Goal: Communication & Community: Answer question/provide support

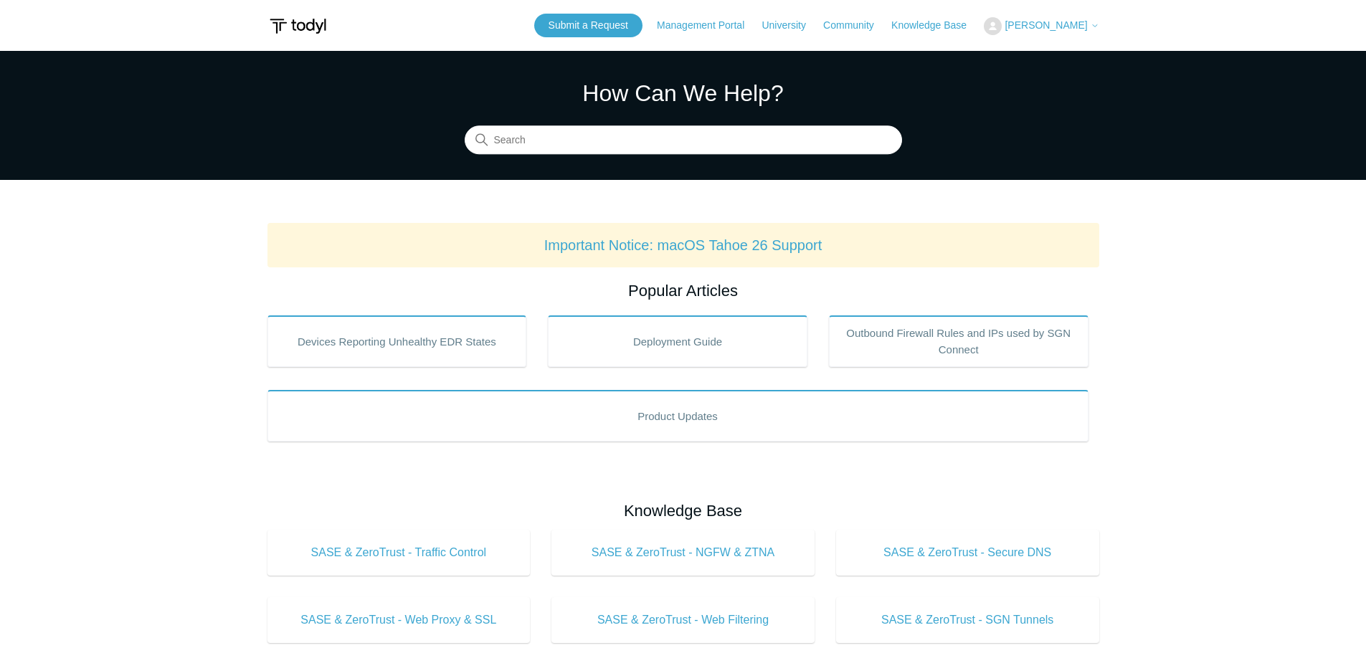
click at [1020, 22] on span "[PERSON_NAME]" at bounding box center [1046, 24] width 82 height 11
click at [1053, 56] on link "My Support Requests" at bounding box center [1055, 56] width 140 height 25
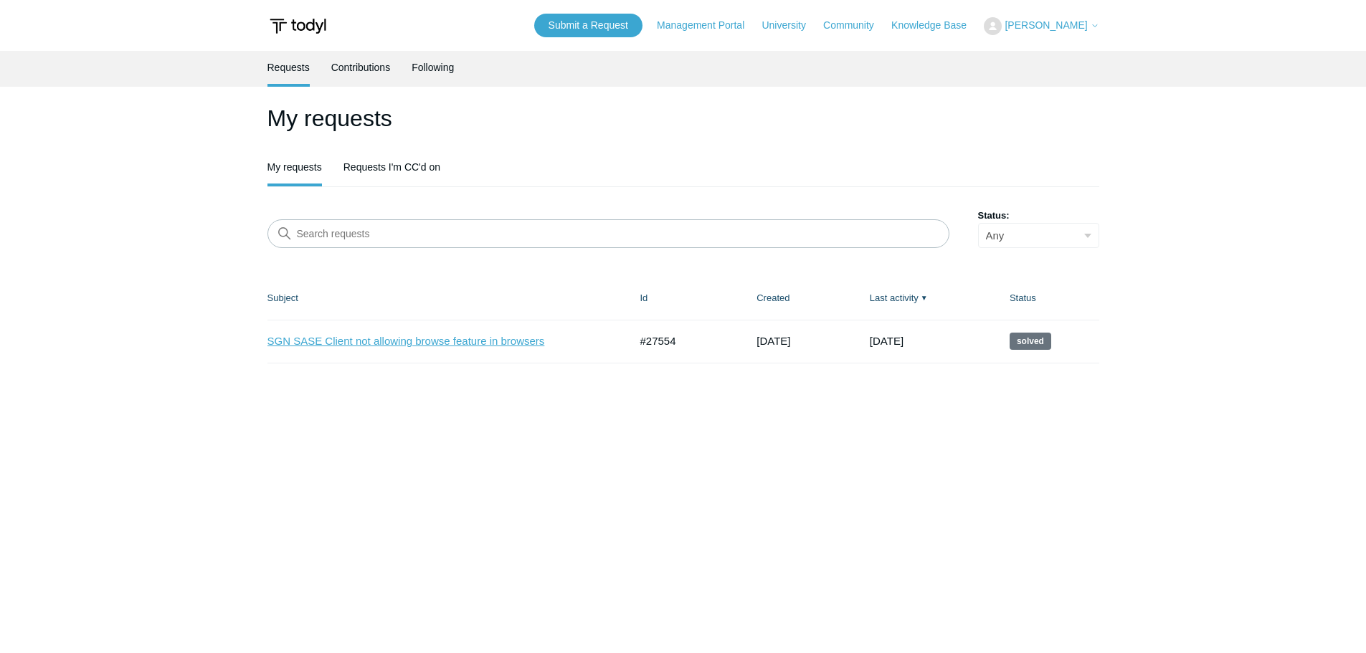
click at [432, 343] on link "SGN SASE Client not allowing browse feature in browsers" at bounding box center [438, 342] width 341 height 16
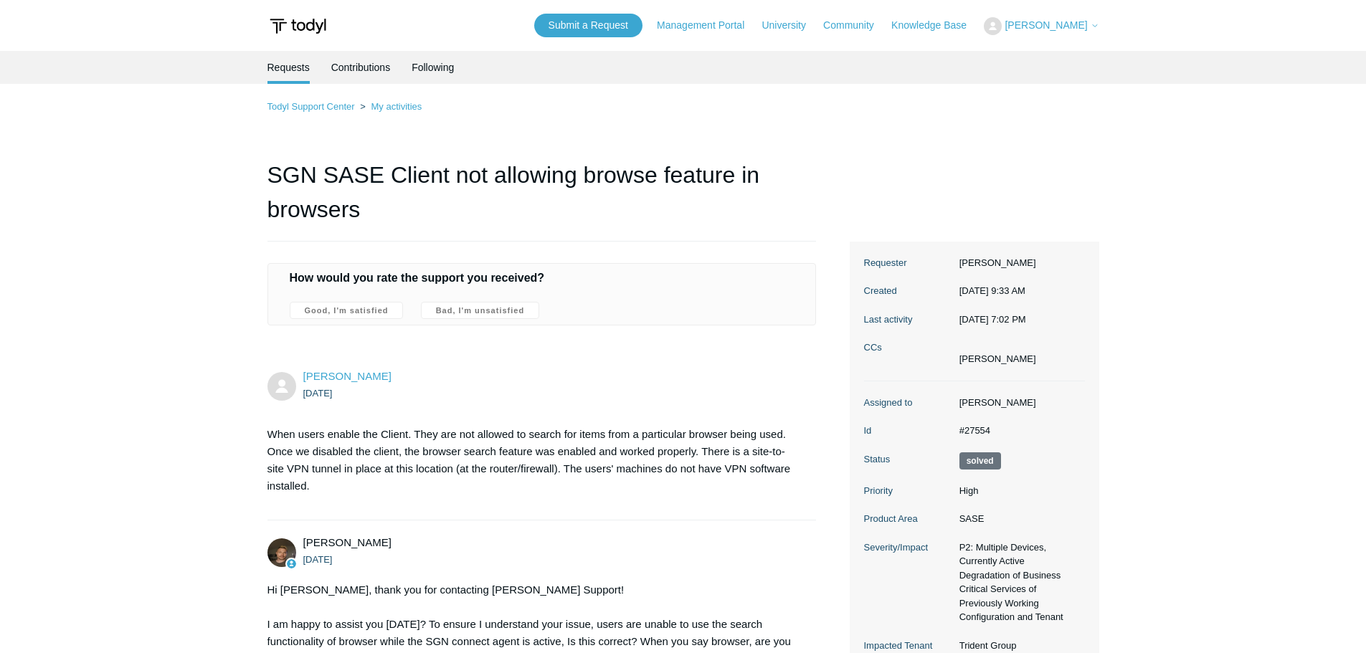
click at [1069, 21] on span "[PERSON_NAME]" at bounding box center [1046, 24] width 82 height 11
click at [355, 70] on link "Contributions" at bounding box center [361, 66] width 60 height 30
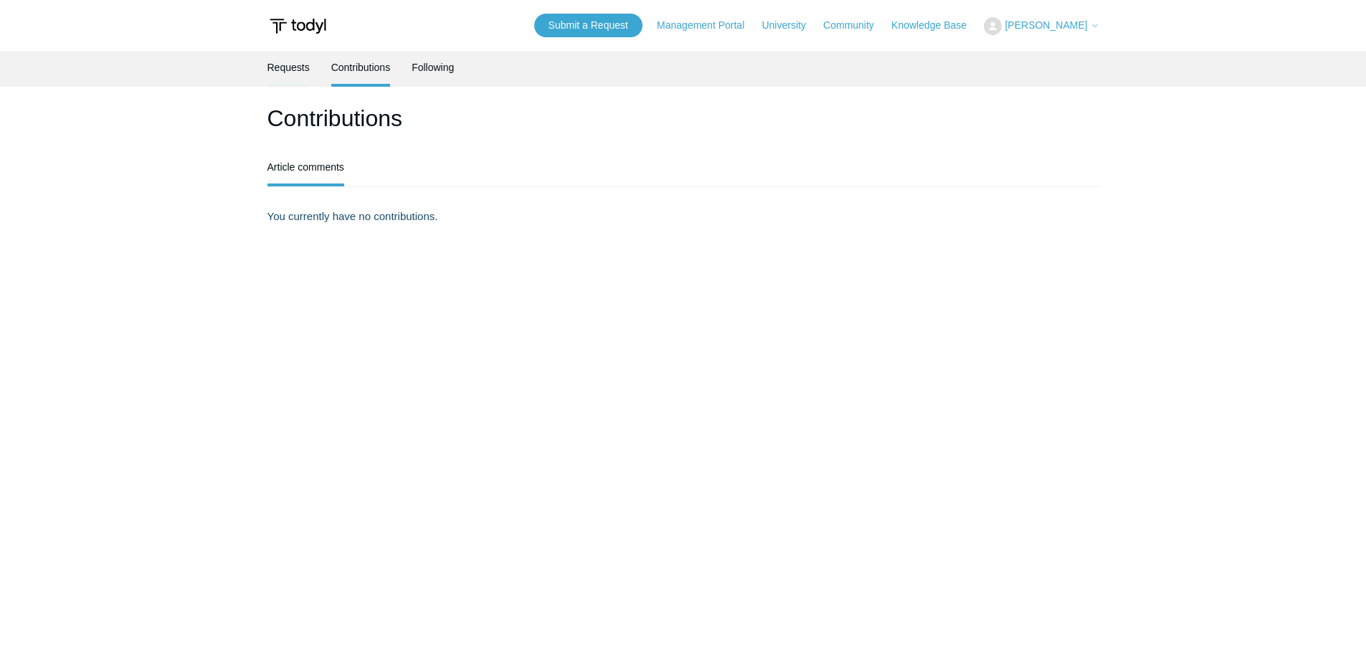
click at [299, 68] on link "Requests" at bounding box center [289, 66] width 42 height 30
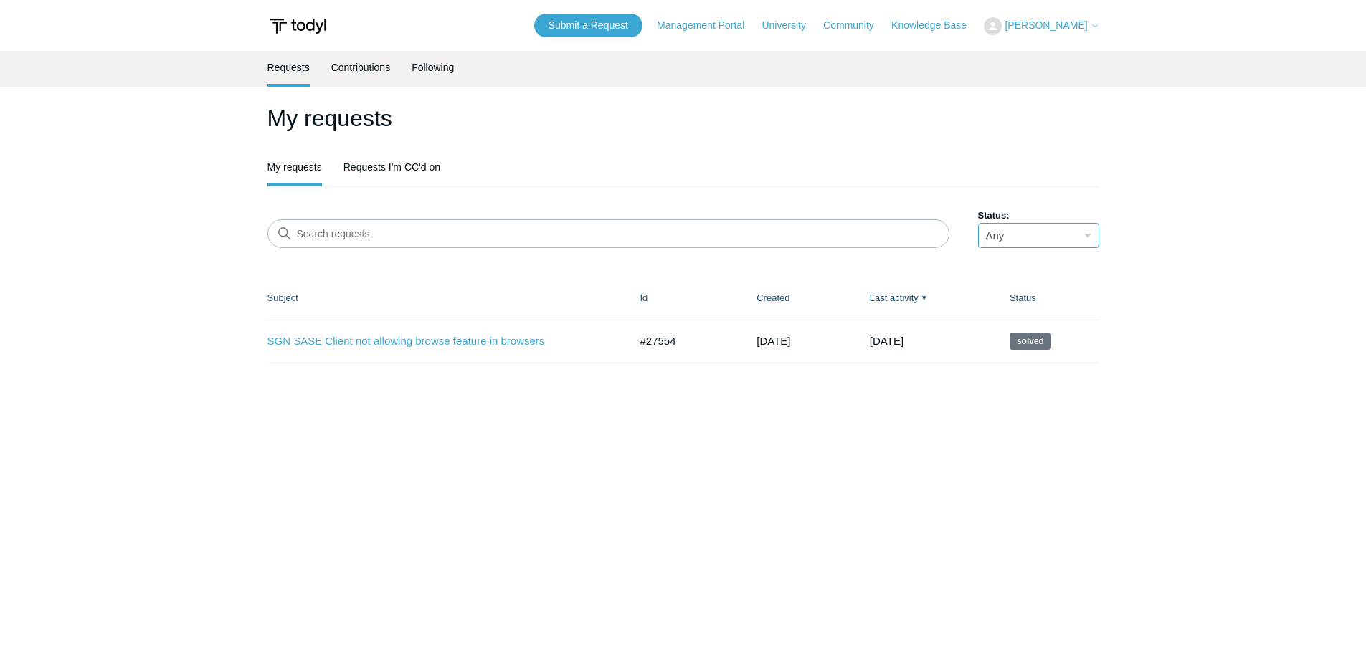
click at [1089, 238] on select "Any Open Awaiting your reply Solved" at bounding box center [1038, 235] width 121 height 25
drag, startPoint x: 1198, startPoint y: 276, endPoint x: 1190, endPoint y: 278, distance: 8.0
click at [1198, 276] on main "Requests Contributions Following My requests My requests Requests I'm CC'd on S…" at bounding box center [683, 345] width 1366 height 588
click at [919, 299] on link "Last activity ▼" at bounding box center [894, 298] width 49 height 11
click at [928, 293] on span "▲" at bounding box center [924, 298] width 7 height 11
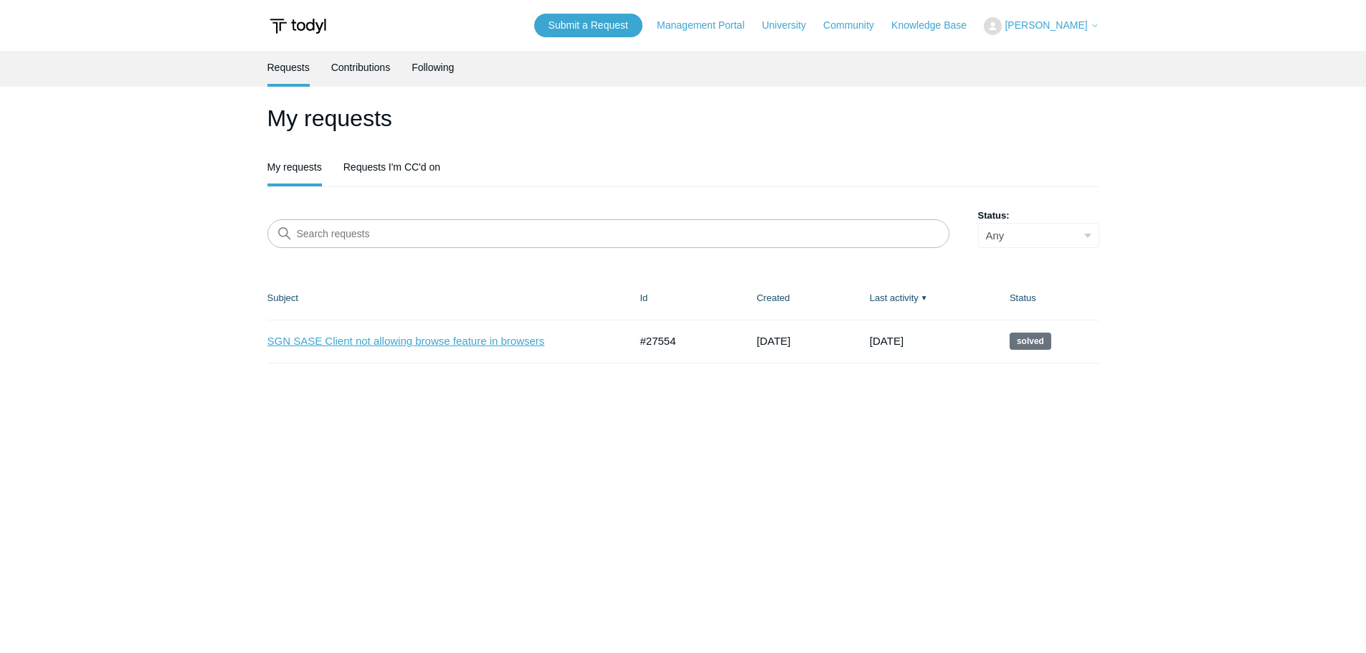
click at [404, 341] on link "SGN SASE Client not allowing browse feature in browsers" at bounding box center [438, 342] width 341 height 16
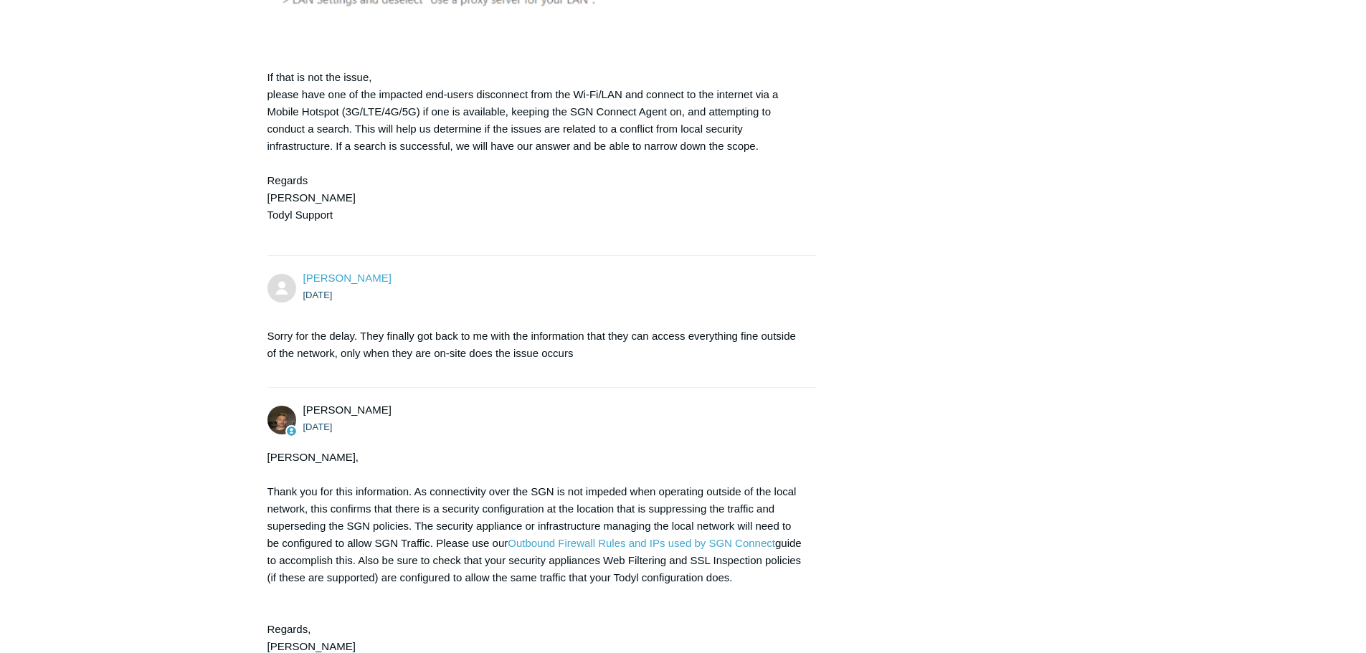
scroll to position [6916, 0]
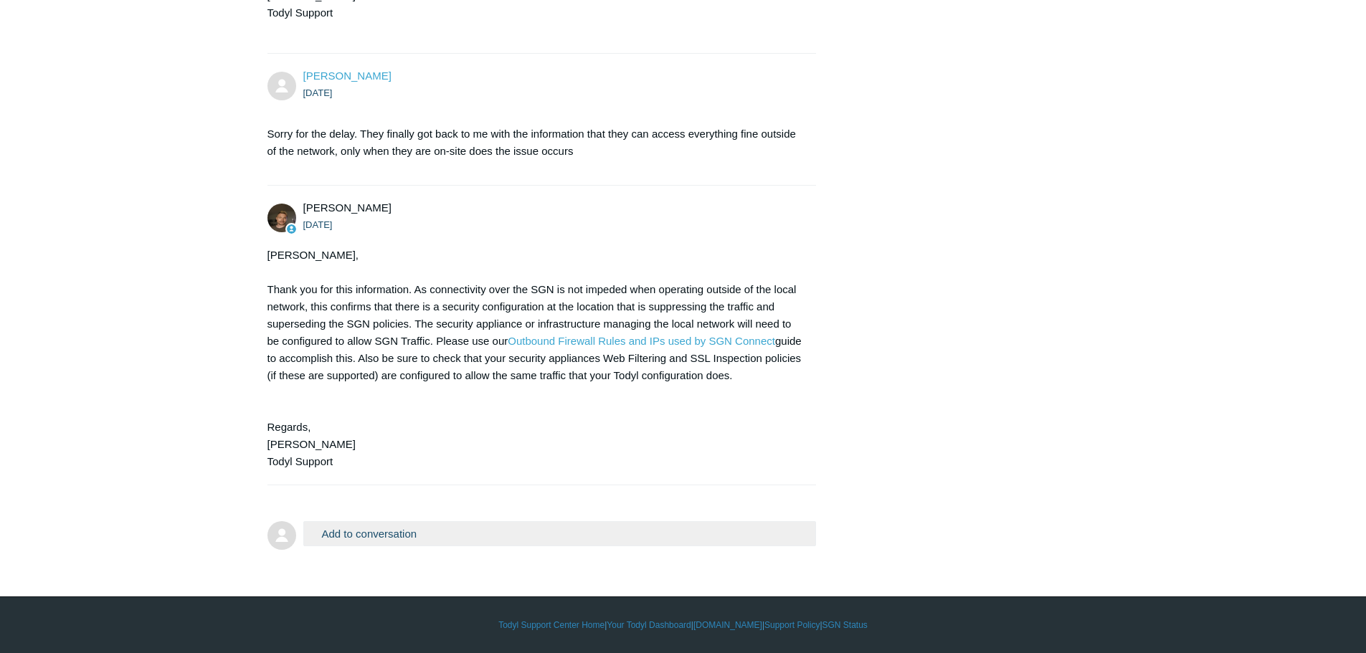
click at [354, 458] on div "Quentin, Thank you for this information. As connectivity over the SGN is not im…" at bounding box center [535, 359] width 535 height 224
click at [344, 533] on button "Add to conversation" at bounding box center [560, 533] width 514 height 25
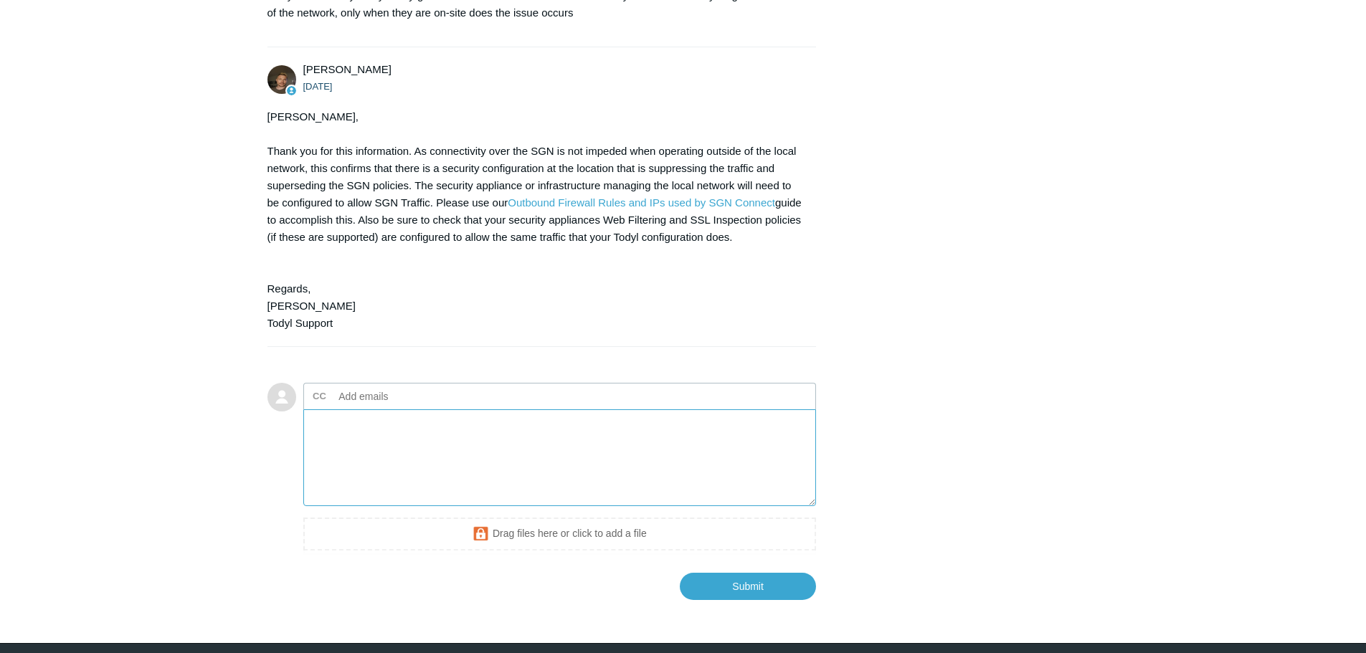
scroll to position [7101, 0]
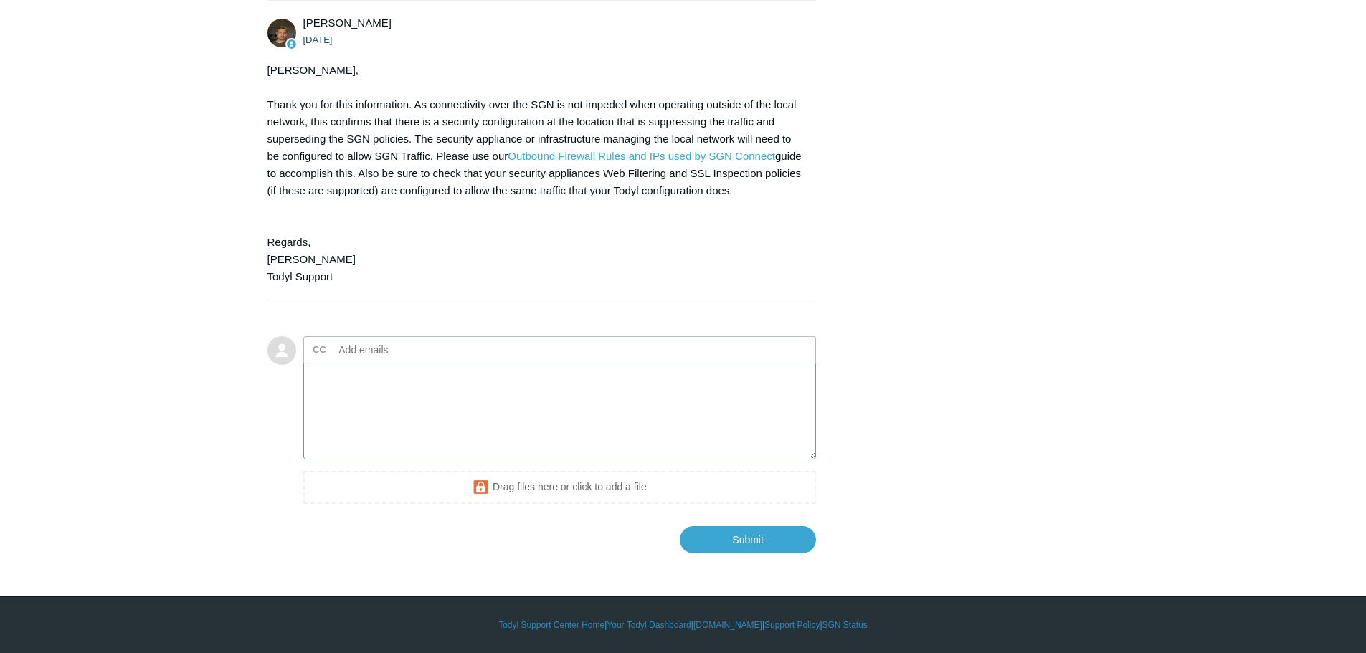
click at [342, 387] on textarea "Add your reply" at bounding box center [560, 411] width 514 height 97
click at [389, 398] on textarea "Add your reply" at bounding box center [560, 411] width 514 height 97
click at [406, 374] on textarea "Can we have this reopened. Soory for the late response Ryan Larkin has openbed …" at bounding box center [560, 411] width 514 height 97
click at [458, 377] on textarea "Can we have this reopened? Soory for the late response Ryan Larkin has openbed …" at bounding box center [560, 411] width 514 height 97
click at [530, 372] on textarea "Can we have this reopened? Sorry for the late response Ryan Larkin has openbed …" at bounding box center [560, 411] width 514 height 97
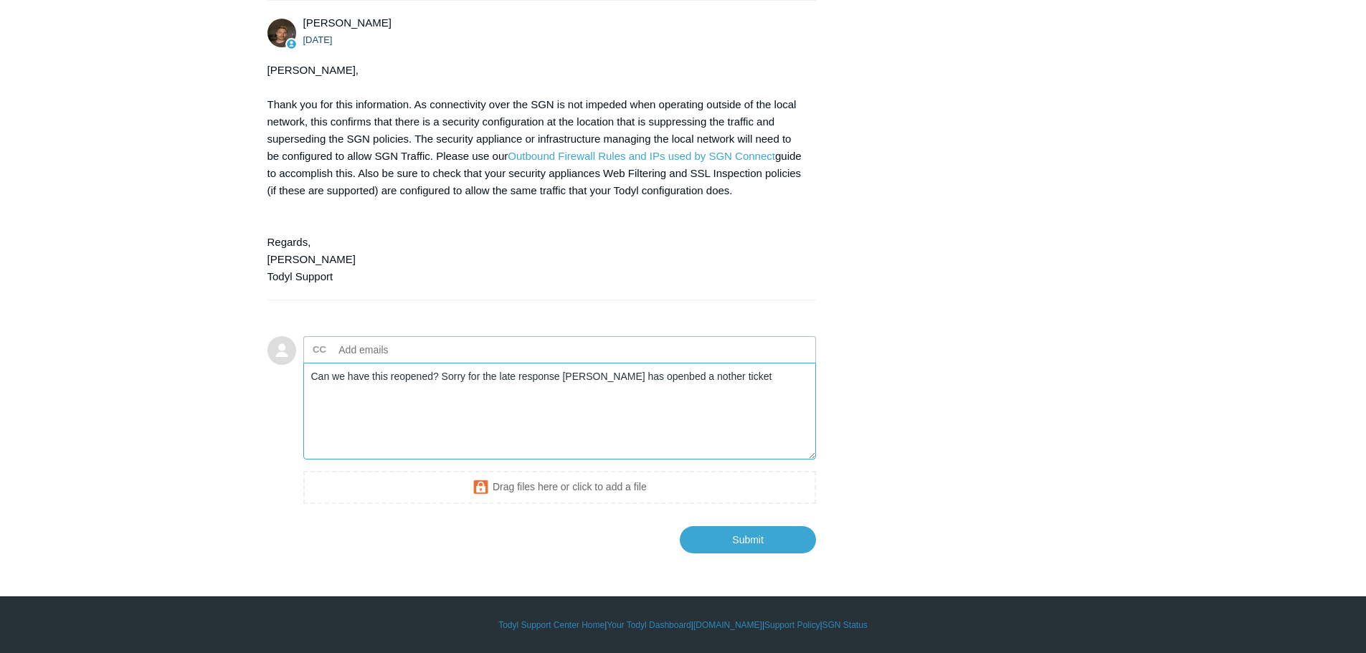
click at [656, 377] on textarea "Can we have this reopened? Sorry for the late response Ryan Larkin has openbed …" at bounding box center [560, 411] width 514 height 97
click at [692, 382] on textarea "Can we have this reopened? Sorry for the late response Ryan Larkin has opened a…" at bounding box center [560, 411] width 514 height 97
click at [681, 379] on textarea "Can we have this reopened? Sorry for the late response Ryan Larkin has opened a…" at bounding box center [560, 411] width 514 height 97
drag, startPoint x: 553, startPoint y: 389, endPoint x: 543, endPoint y: 377, distance: 15.8
click at [548, 383] on textarea "Can we have this reopened? Sorry for the late response Ryan Larkin has opened a…" at bounding box center [560, 411] width 514 height 97
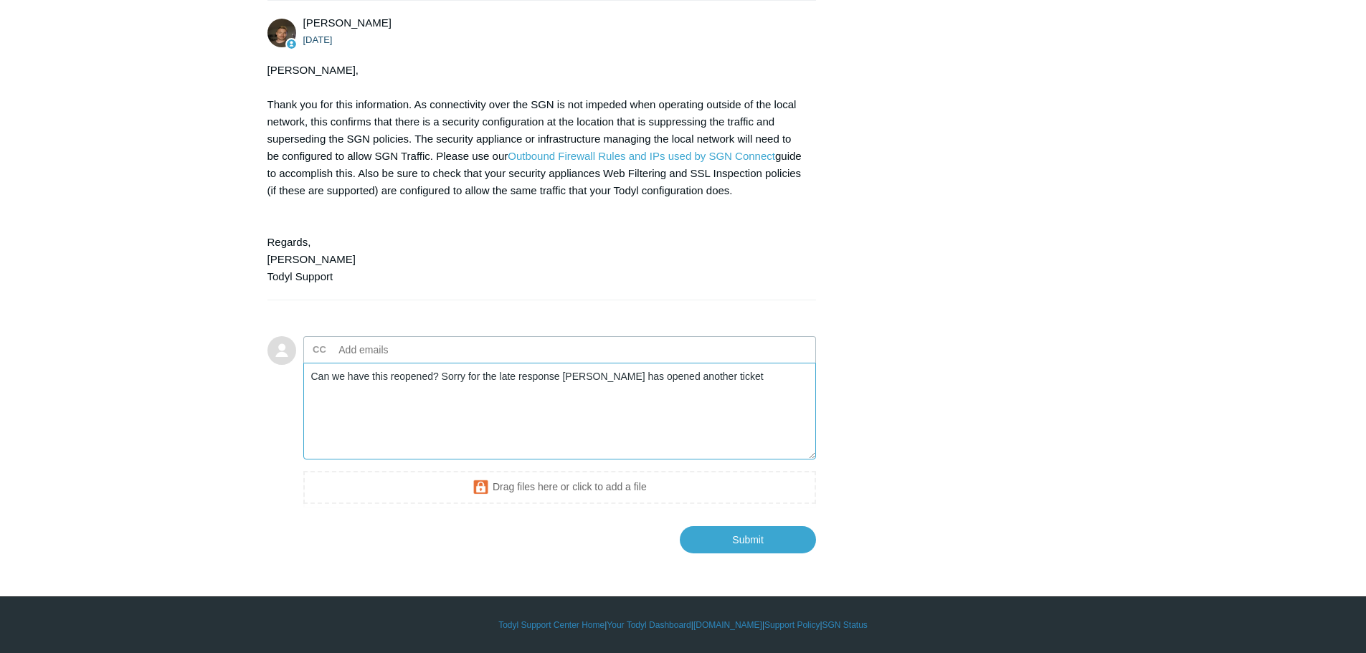
click at [534, 381] on textarea "Can we have this reopened? Sorry for the late response Ryan Larkin has opened a…" at bounding box center [560, 411] width 514 height 97
click at [556, 377] on textarea "Can we have this reopened? Sorry for the late response Ryan Larkin has opened a…" at bounding box center [560, 411] width 514 height 97
click at [744, 375] on textarea "Can we have this reopened? Sorry for the late response, Ryan Larkin has opened …" at bounding box center [560, 411] width 514 height 97
click at [741, 381] on textarea "Can we have this reopened? Sorry for the late response, Ryan Larkin has opened …" at bounding box center [560, 411] width 514 height 97
click at [796, 378] on textarea "Can we have this reopened? Sorry for the late response, Ryan Larkin has opened …" at bounding box center [560, 411] width 514 height 97
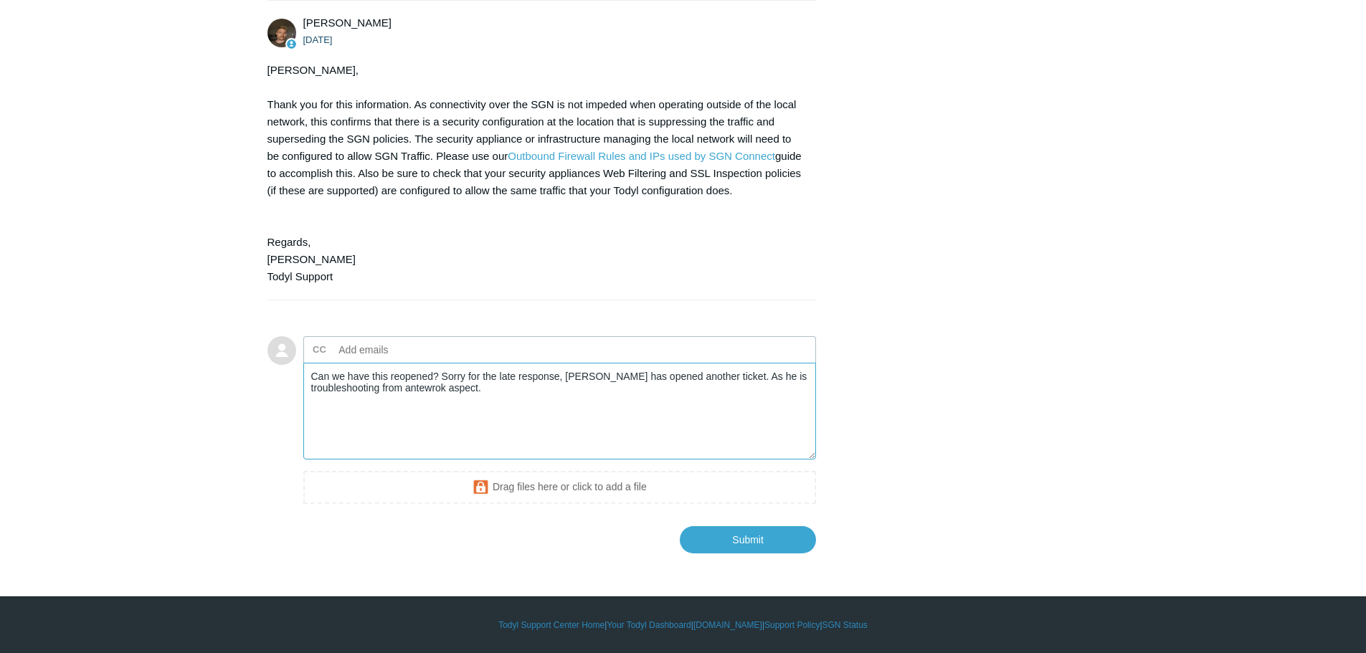
drag, startPoint x: 419, startPoint y: 387, endPoint x: 391, endPoint y: 397, distance: 29.7
click at [391, 397] on textarea "Can we have this reopened? Sorry for the late response, Ryan Larkin has opened …" at bounding box center [560, 411] width 514 height 97
click at [425, 385] on textarea "Can we have this reopened? Sorry for the late response, Ryan Larkin has opened …" at bounding box center [560, 411] width 514 height 97
drag, startPoint x: 481, startPoint y: 391, endPoint x: 417, endPoint y: 391, distance: 63.8
click at [420, 391] on textarea "Can we have this reopened? Sorry for the late response, Ryan Larkin has opened …" at bounding box center [560, 411] width 514 height 97
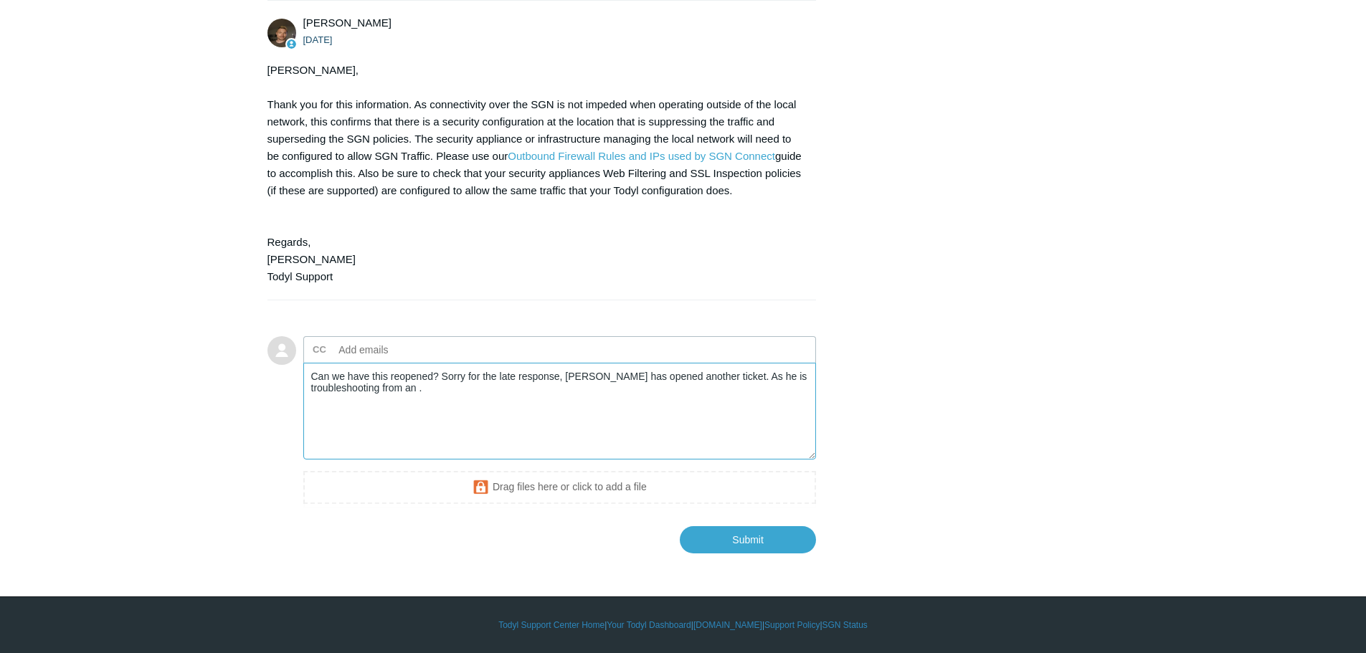
scroll to position [7030, 0]
click at [473, 453] on textarea "Can we have this reopened? Sorry for the late response, Ryan Larkin has opened …" at bounding box center [560, 411] width 514 height 97
drag, startPoint x: 519, startPoint y: 455, endPoint x: 513, endPoint y: 469, distance: 15.7
click at [519, 455] on textarea "Can we have this reopened? Sorry for the late response, Ryan Larkin has opened …" at bounding box center [560, 411] width 514 height 97
drag, startPoint x: 435, startPoint y: 460, endPoint x: 411, endPoint y: 465, distance: 25.1
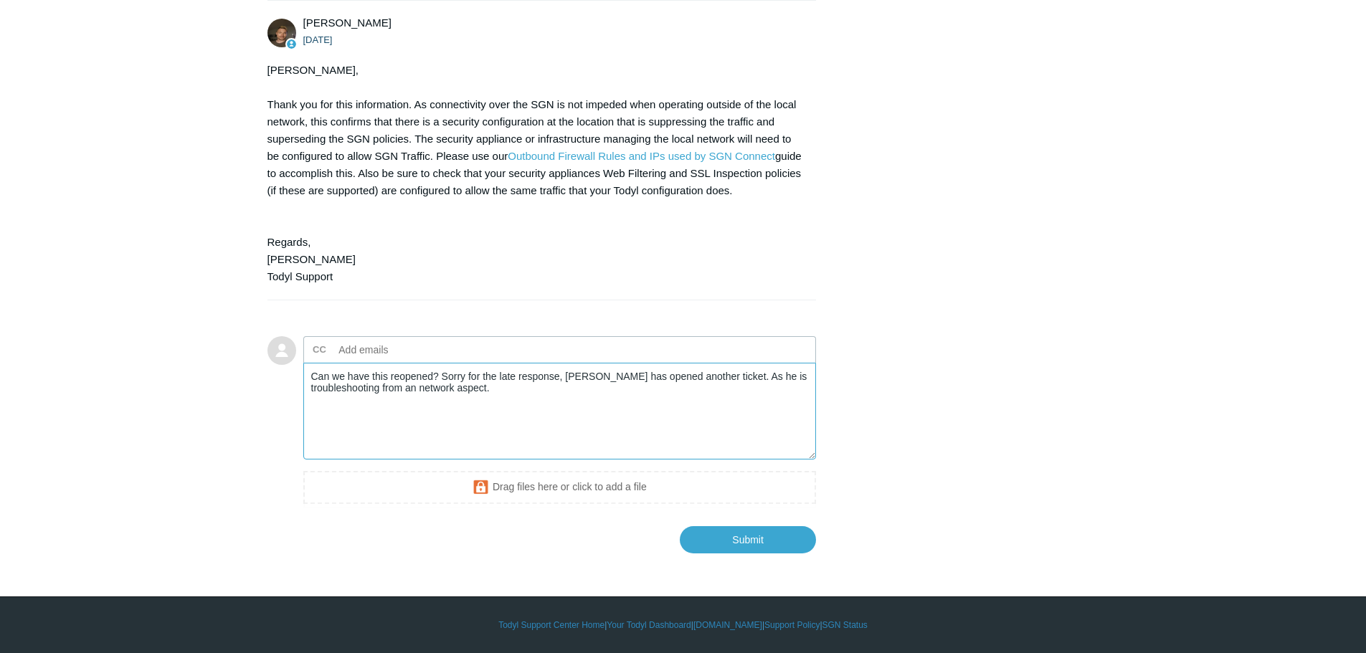
click at [435, 460] on textarea "Can we have this reopened? Sorry for the late response, Ryan Larkin has opened …" at bounding box center [560, 411] width 514 height 97
click at [512, 448] on textarea "Can we have this reopened? Sorry for the late response, Ryan Larkin has opened …" at bounding box center [560, 411] width 514 height 97
click at [741, 460] on textarea "Can we have this reopened? Sorry for the late response, Ryan Larkin has opened …" at bounding box center [560, 411] width 514 height 97
click at [504, 460] on textarea "Can we have this reopened? Sorry for the late response, Ryan Larkin has opened …" at bounding box center [560, 411] width 514 height 97
click at [617, 460] on textarea "Can we have this reopened? Sorry for the late response, Ryan Larkin has opened …" at bounding box center [560, 411] width 514 height 97
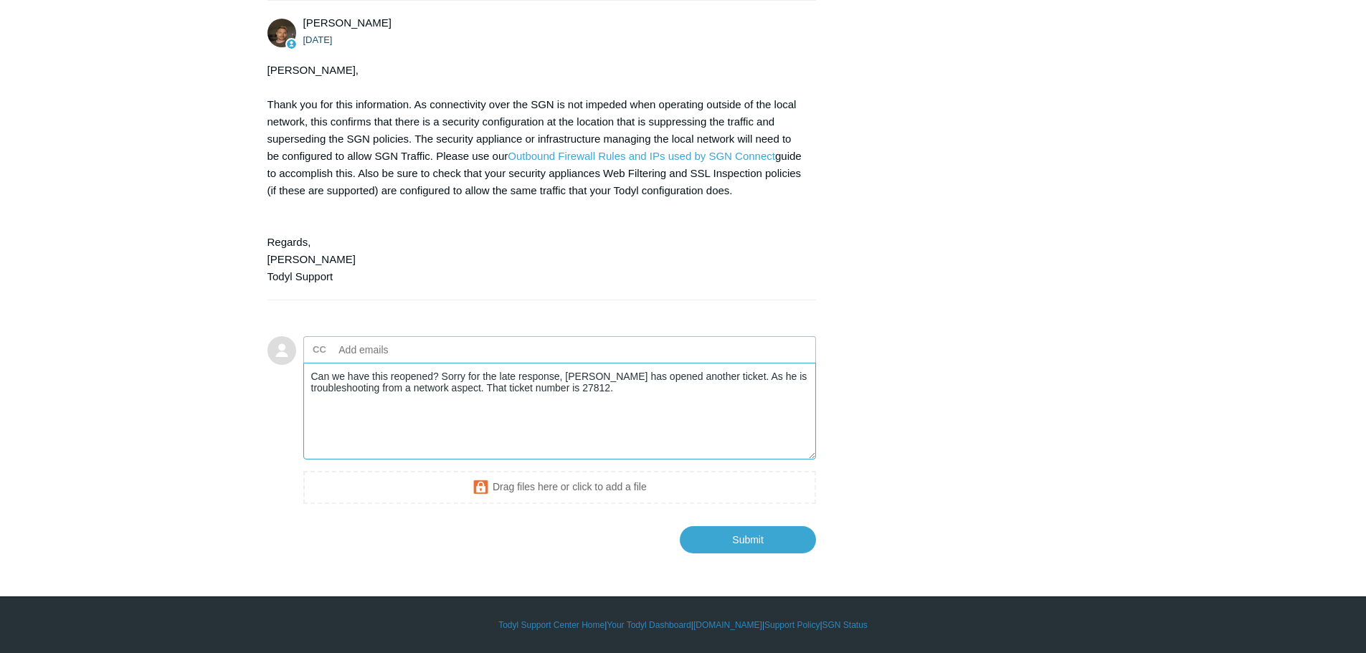
click at [741, 450] on textarea "Can we have this reopened? Sorry for the late response, Ryan Larkin has opened …" at bounding box center [560, 411] width 514 height 97
click at [745, 448] on textarea "Can we have this reopened? Sorry for the late response, Ryan Larkin has opened …" at bounding box center [560, 411] width 514 height 97
click at [747, 445] on textarea "Can we have this reopened? Sorry for the late response, Ryan Larkin has opened …" at bounding box center [560, 411] width 514 height 97
type textarea "Can we have this reopened? Sorry for the late response, [PERSON_NAME] has opene…"
click at [753, 554] on input "Submit" at bounding box center [748, 539] width 136 height 29
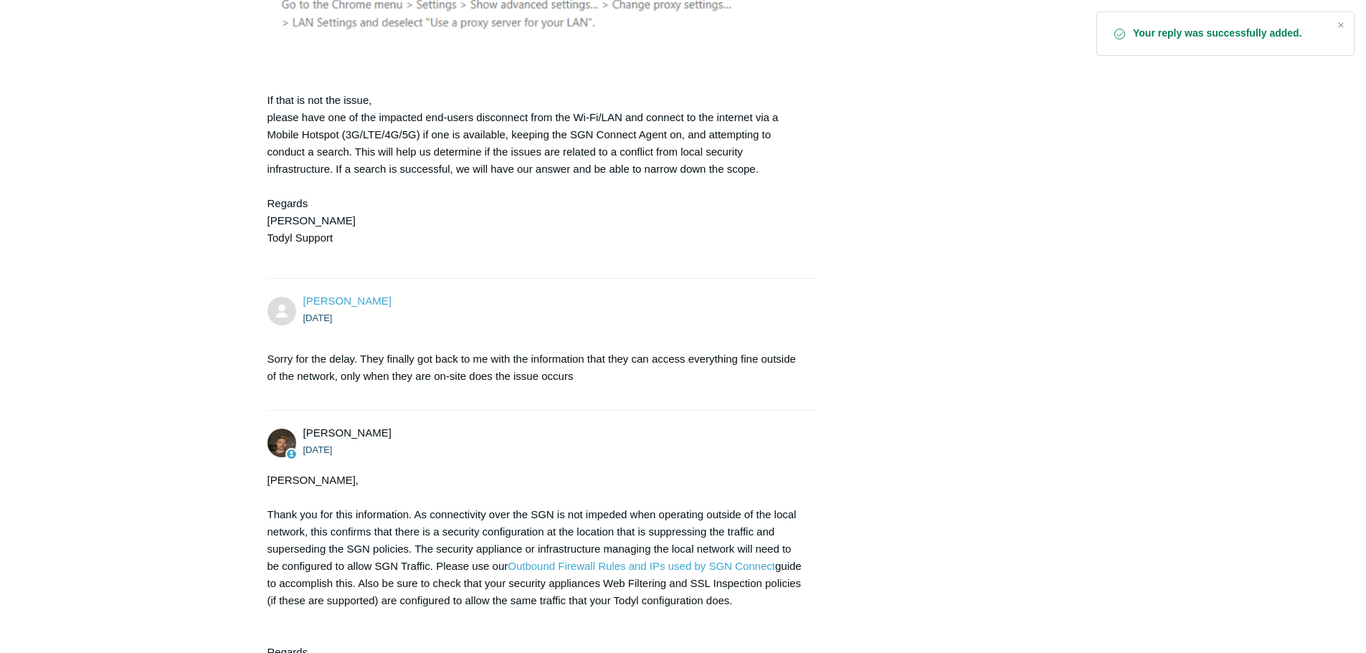
scroll to position [6360, 0]
